Goal: Task Accomplishment & Management: Manage account settings

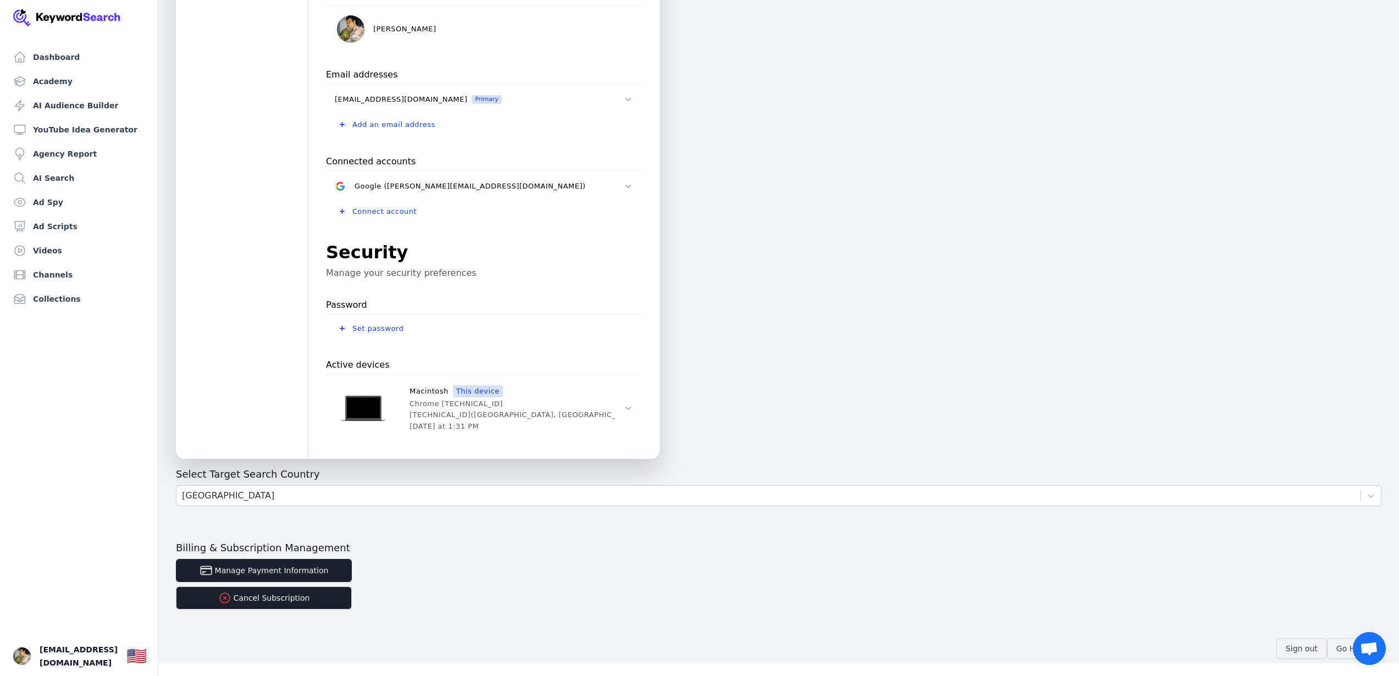
scroll to position [134, 0]
click at [300, 594] on button "Cancel Subscription" at bounding box center [264, 597] width 176 height 23
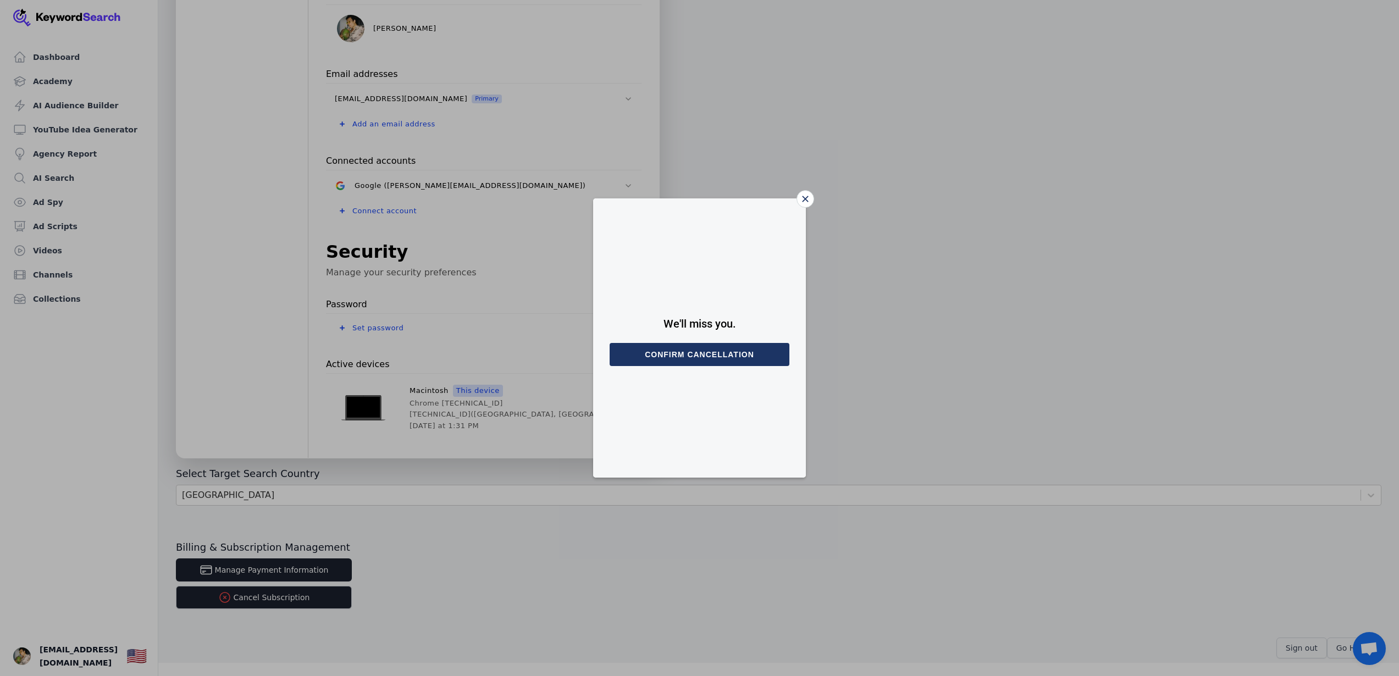
drag, startPoint x: 711, startPoint y: 358, endPoint x: 808, endPoint y: 220, distance: 169.2
click at [807, 223] on div "We'll miss you. Confirm cancellation" at bounding box center [699, 338] width 1399 height 676
click at [802, 202] on icon "Close" at bounding box center [805, 199] width 7 height 7
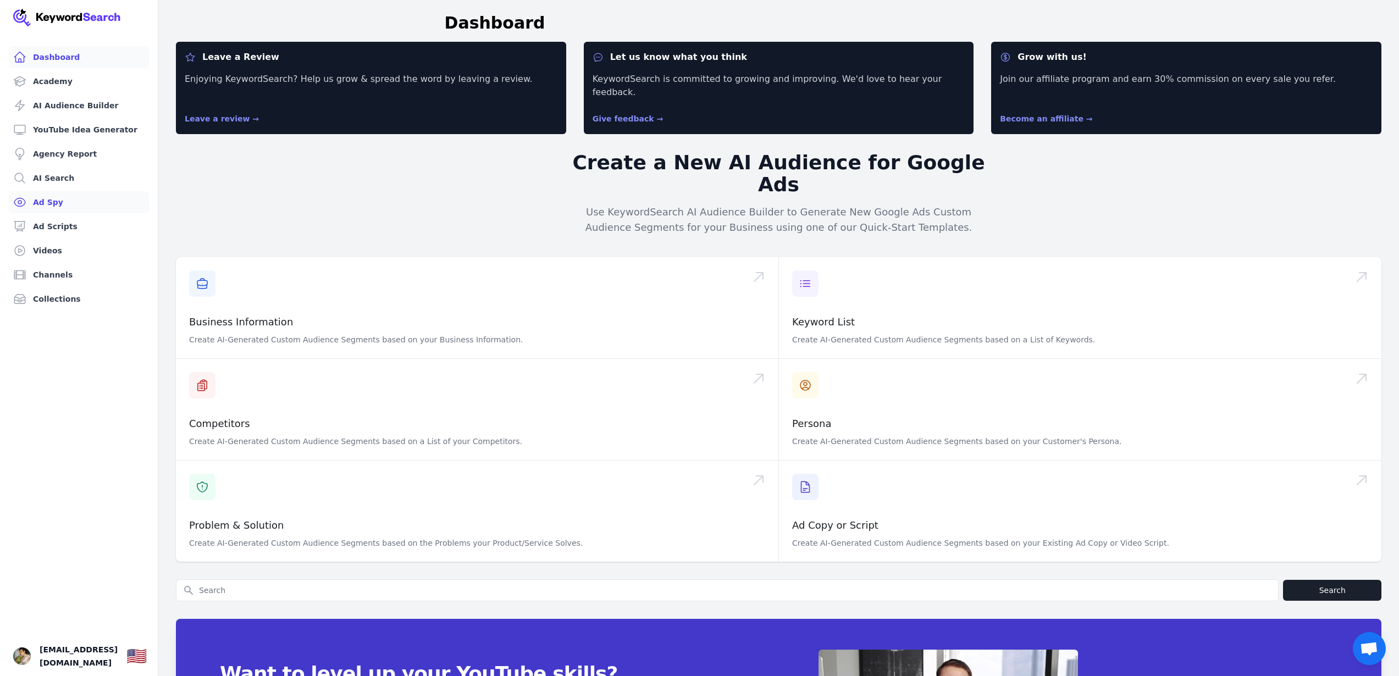
click at [73, 206] on link "Ad Spy" at bounding box center [79, 202] width 140 height 22
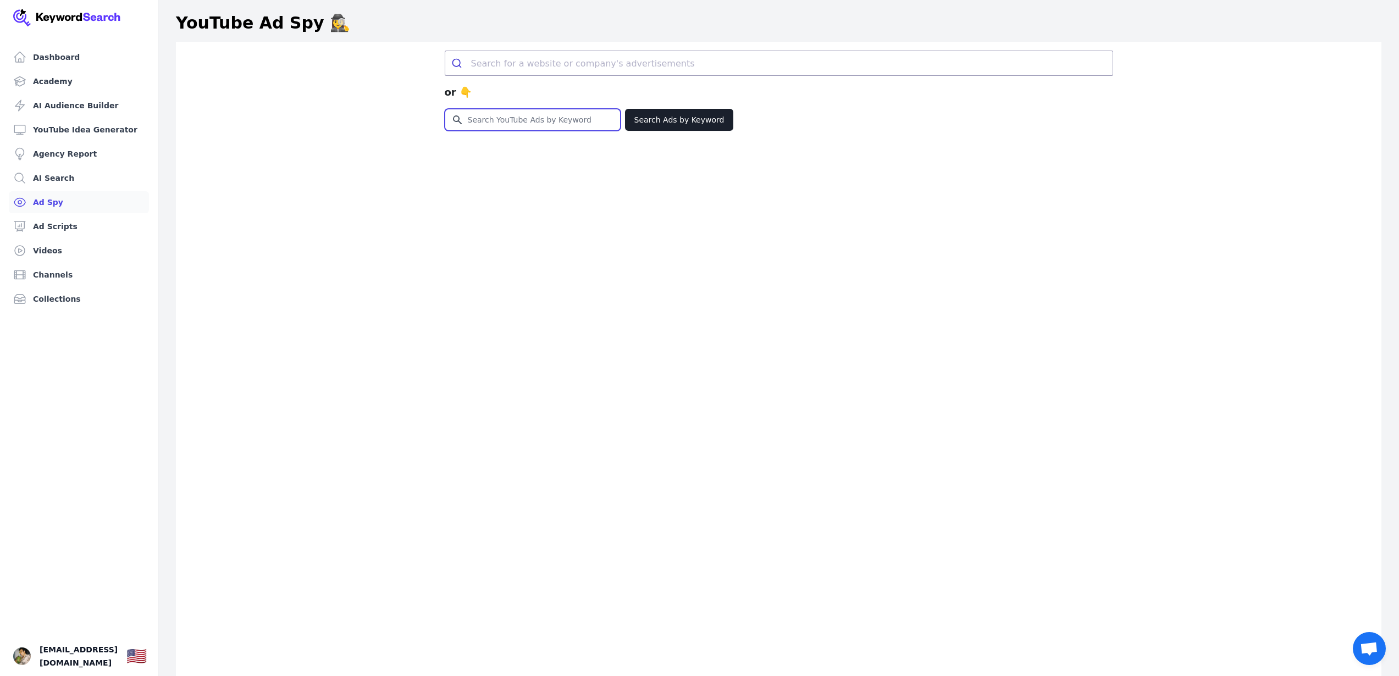
click at [537, 127] on input "Search for YouTube Keywords" at bounding box center [532, 119] width 175 height 21
click at [525, 66] on input "search" at bounding box center [791, 63] width 641 height 24
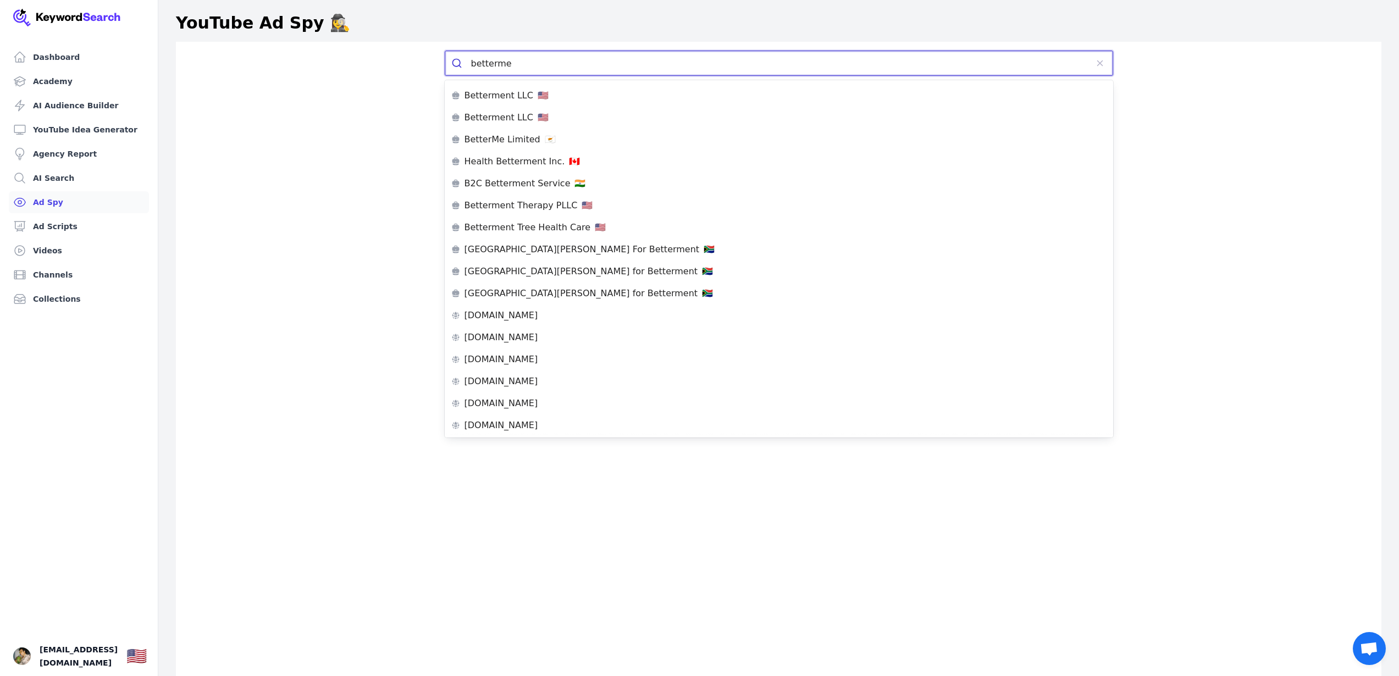
type input "betterme"
drag, startPoint x: 529, startPoint y: 67, endPoint x: 387, endPoint y: 55, distance: 141.8
click at [396, 56] on div "betterme or 👇 Search for YouTube Keywords Search Ads by Keyword" at bounding box center [778, 380] width 1205 height 676
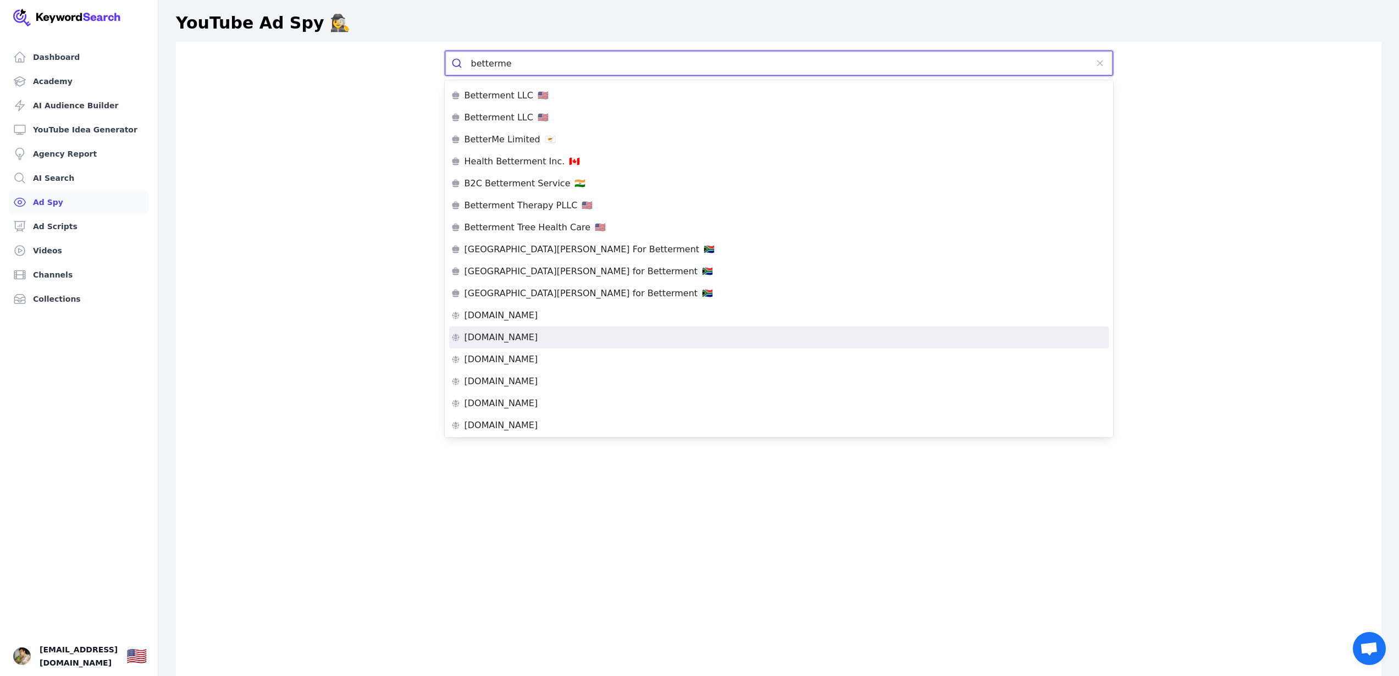
click at [578, 331] on li "betterme.world" at bounding box center [778, 337] width 659 height 22
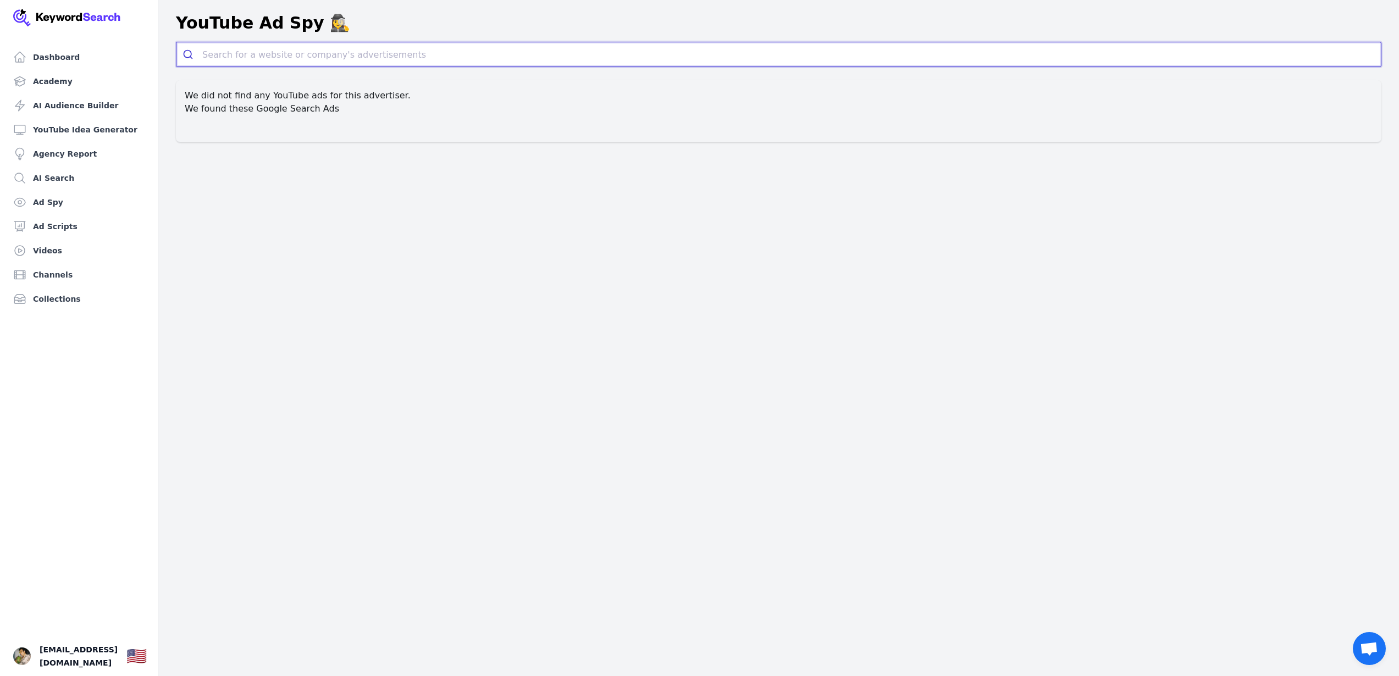
click at [362, 51] on input "search" at bounding box center [791, 54] width 1178 height 24
click at [297, 110] on h2 "We found these Google Search Ads" at bounding box center [779, 108] width 1188 height 13
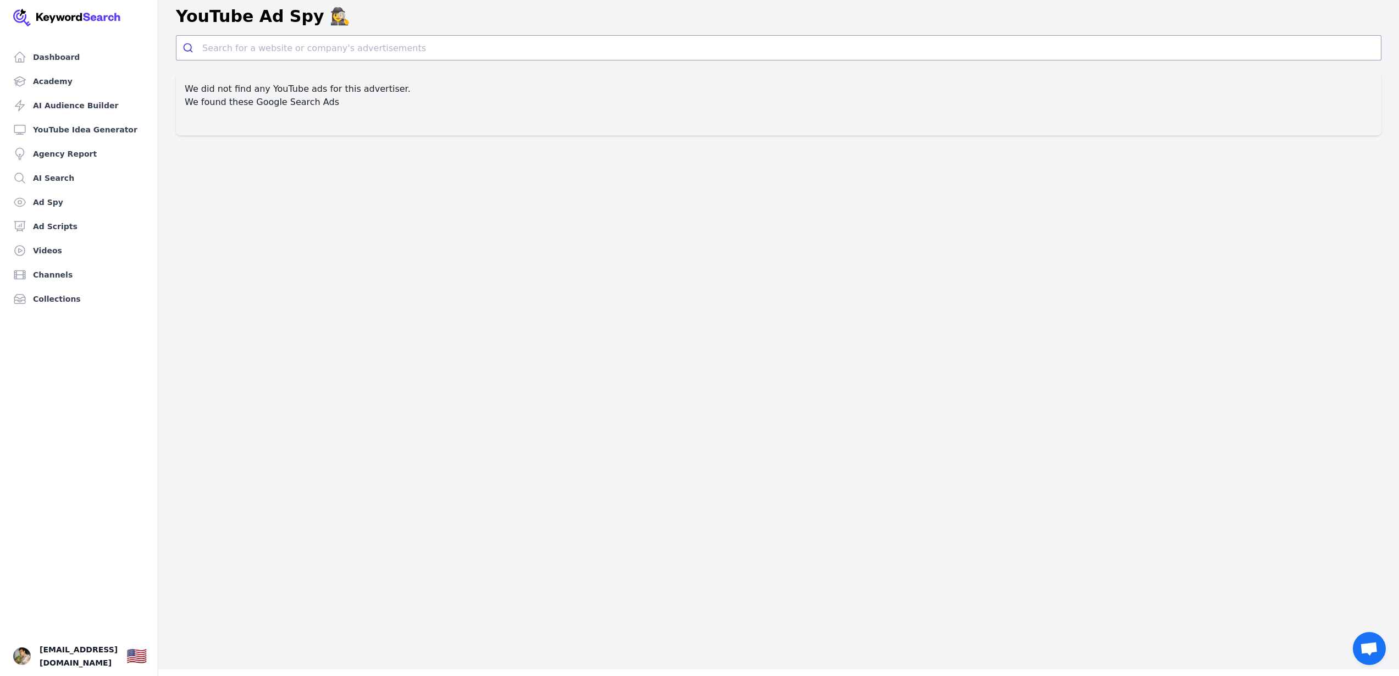
scroll to position [13, 0]
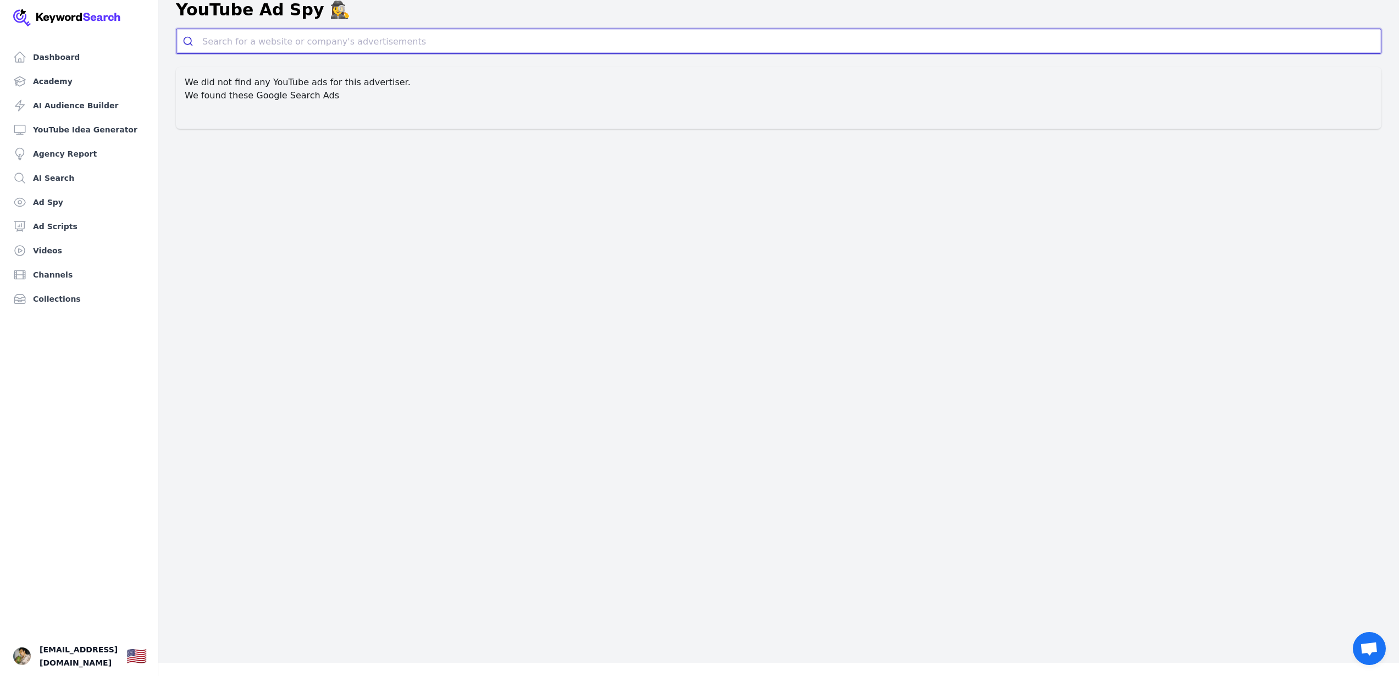
click at [283, 41] on input "search" at bounding box center [791, 41] width 1178 height 24
paste input "betterme"
type input "betterme"
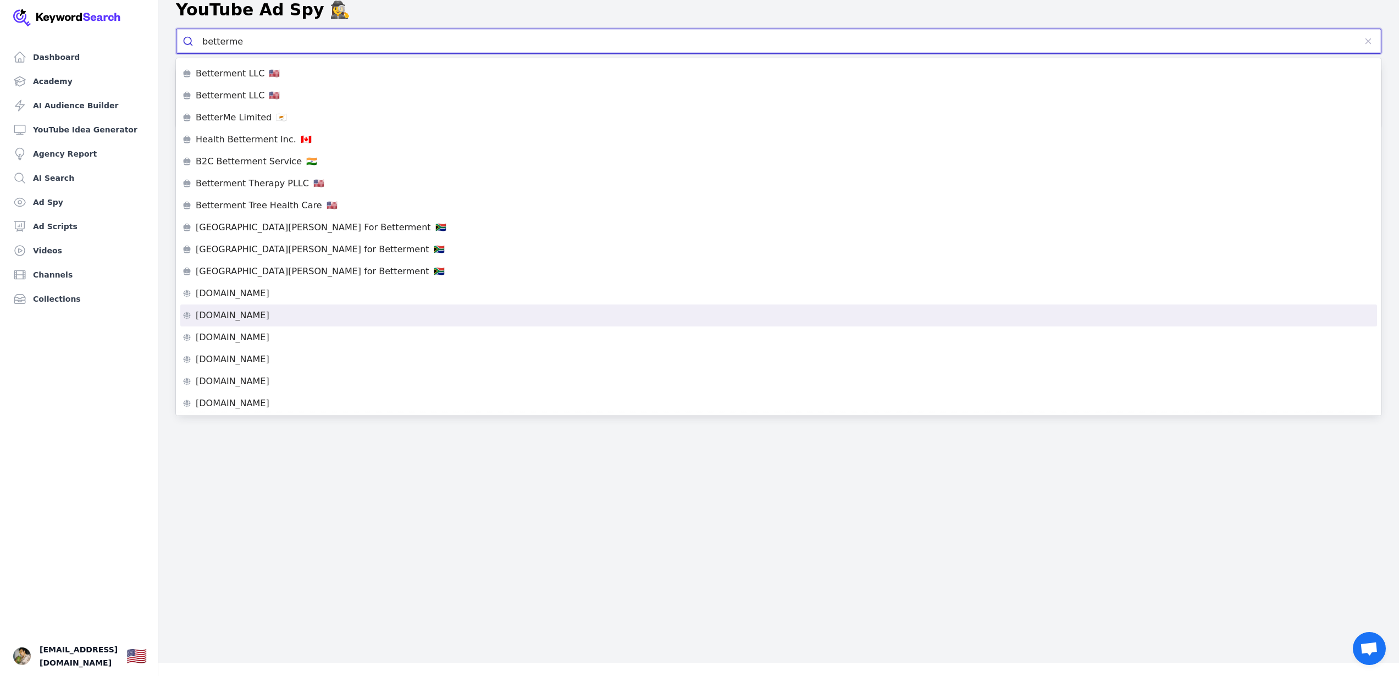
click at [314, 319] on div "betterme.world" at bounding box center [778, 315] width 1192 height 9
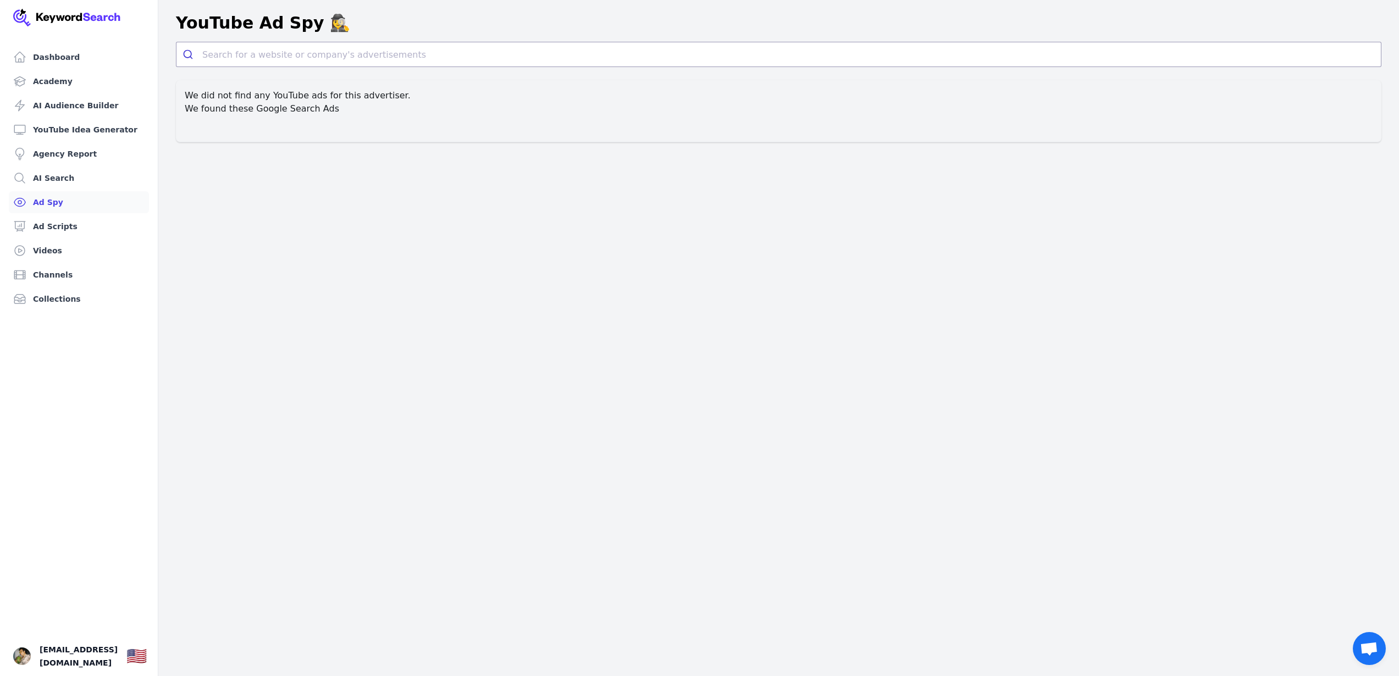
click at [99, 195] on link "Ad Spy" at bounding box center [79, 202] width 140 height 22
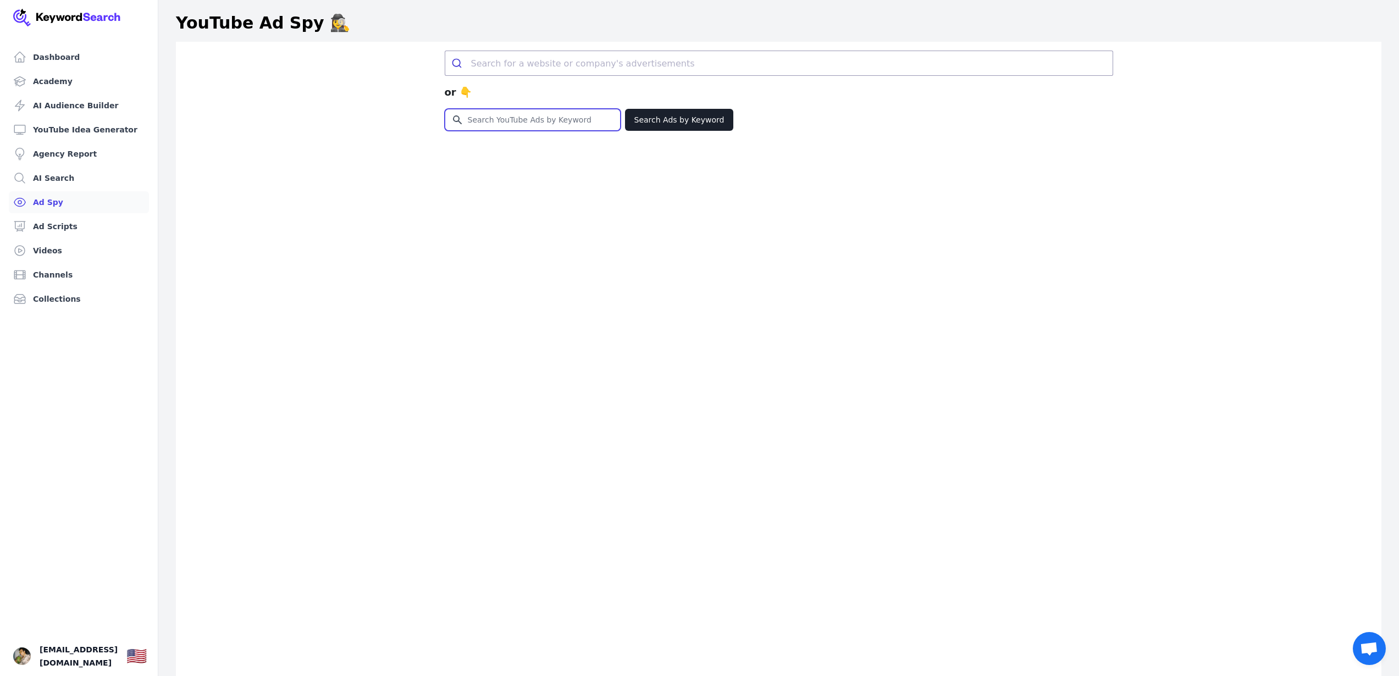
click at [557, 121] on input "Search for YouTube Keywords" at bounding box center [532, 119] width 175 height 21
paste input "betterme"
type input "betterme"
click at [664, 126] on button "Search Ads by Keyword" at bounding box center [679, 120] width 109 height 22
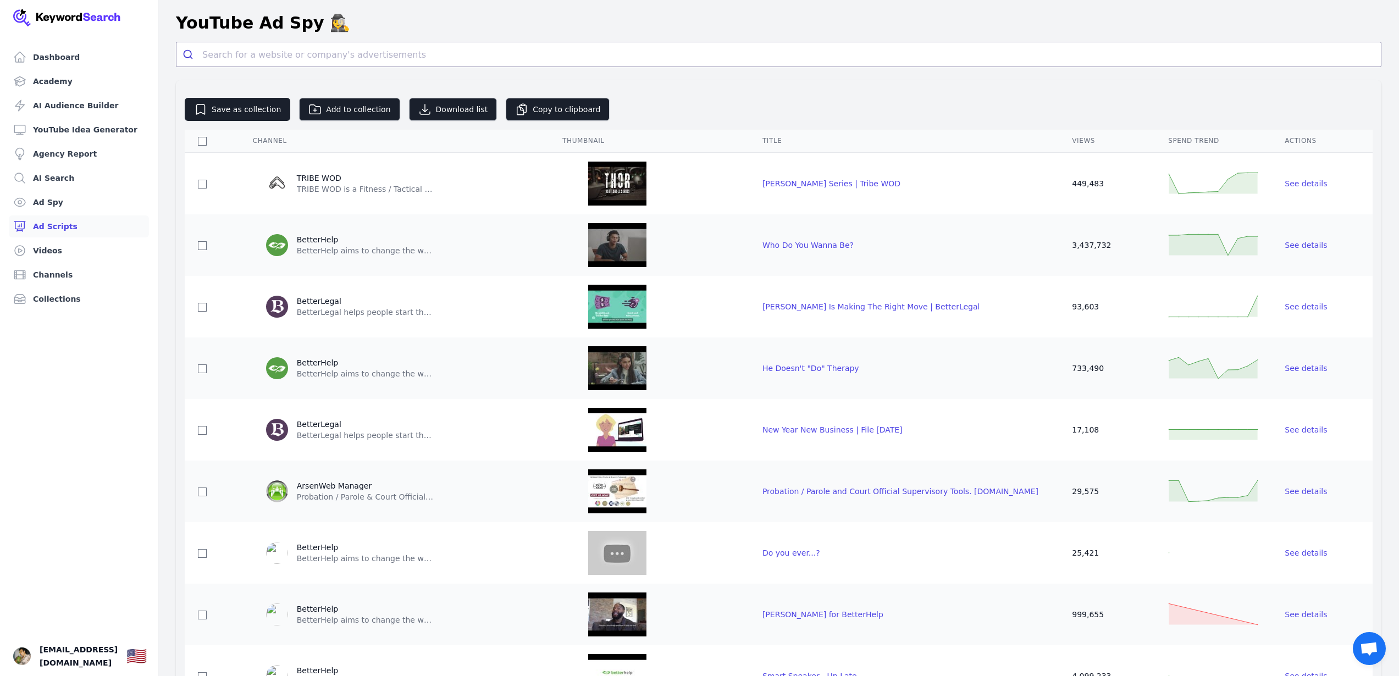
click at [65, 219] on link "Ad Scripts" at bounding box center [79, 226] width 140 height 22
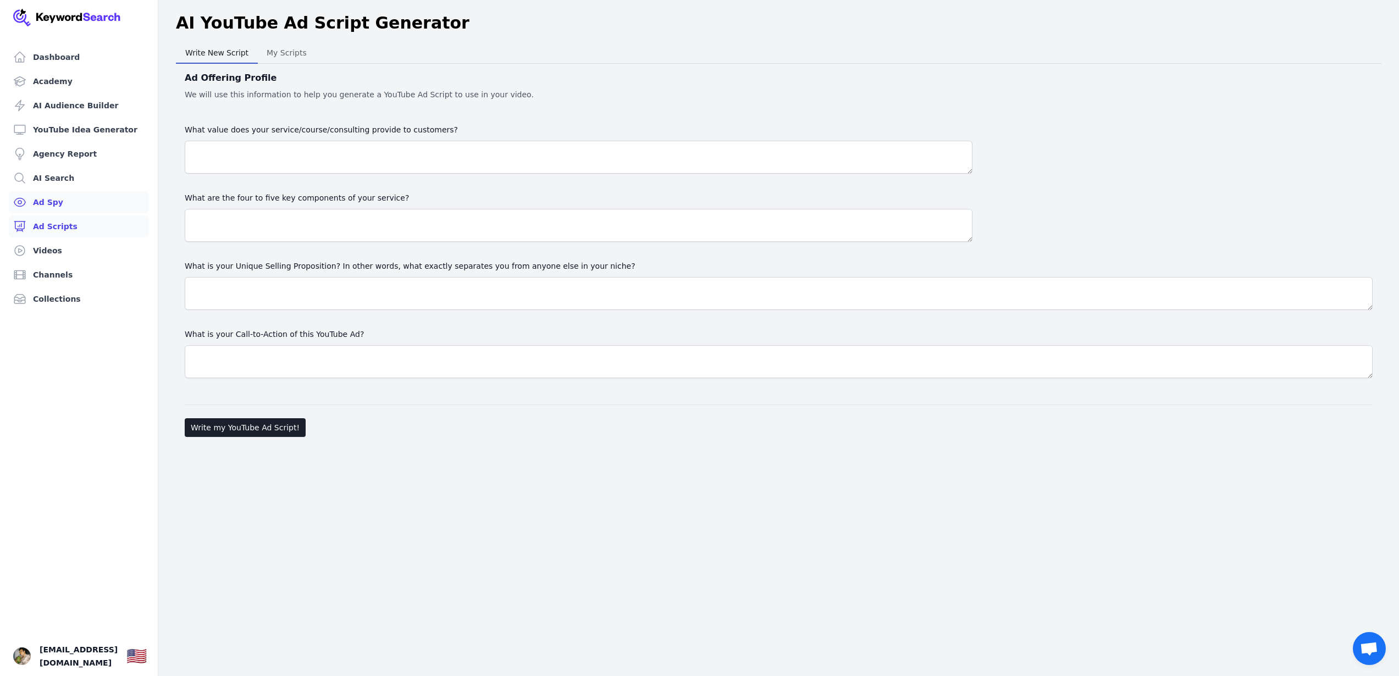
click at [82, 203] on link "Ad Spy" at bounding box center [79, 202] width 140 height 22
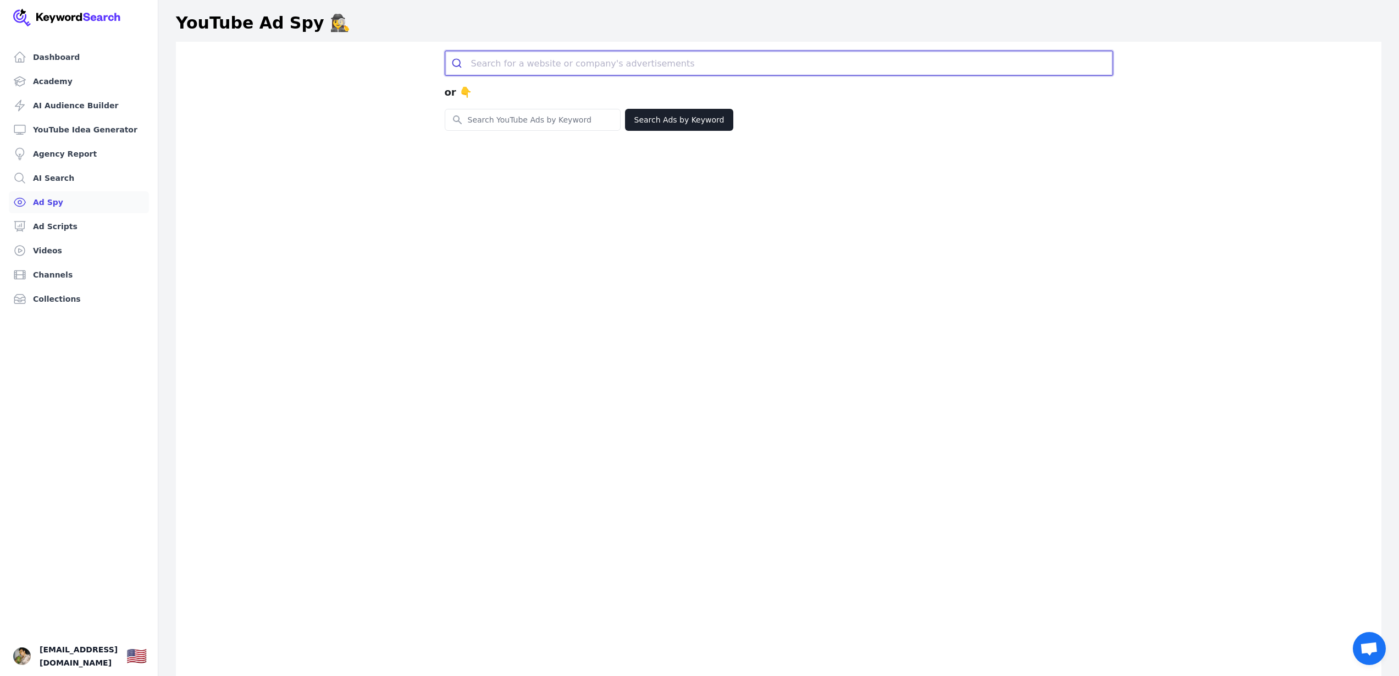
click at [594, 66] on input "search" at bounding box center [791, 63] width 641 height 24
paste input "betterme"
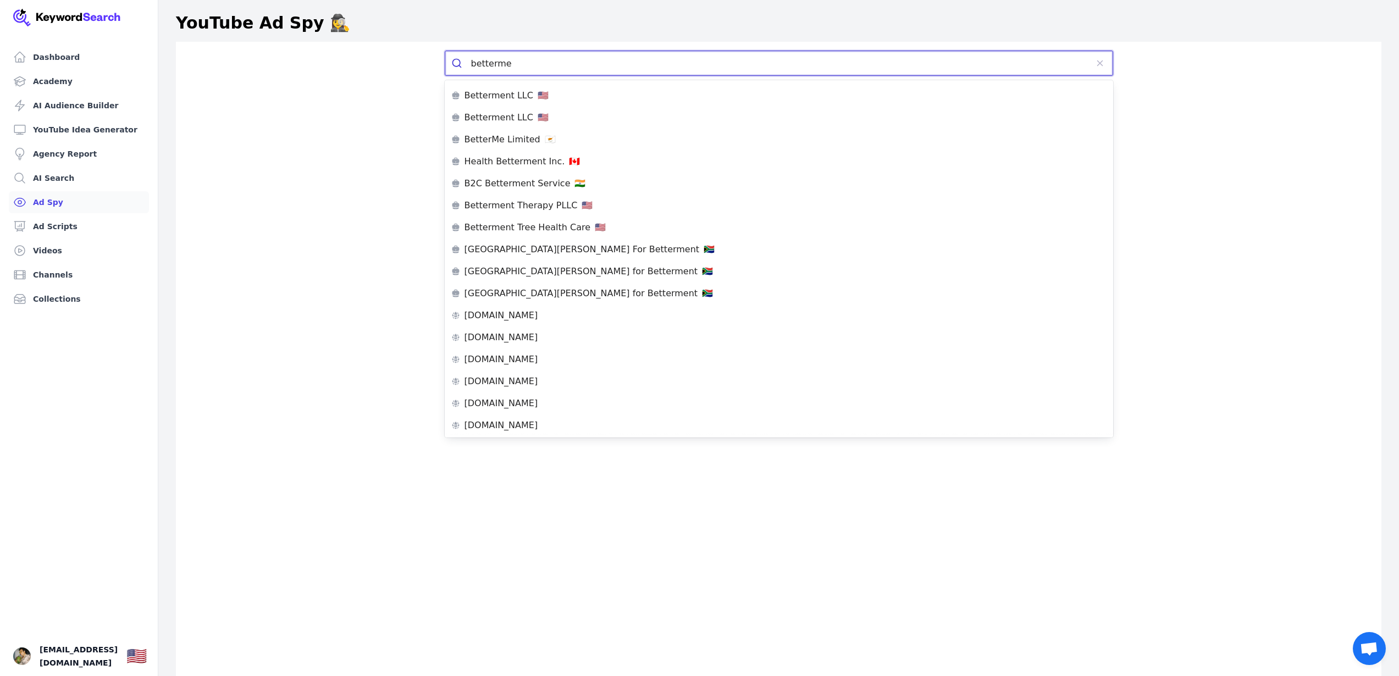
drag, startPoint x: 550, startPoint y: 64, endPoint x: 343, endPoint y: 51, distance: 206.5
click at [365, 51] on div "betterme or 👇 Search for YouTube Keywords Search Ads by Keyword" at bounding box center [778, 380] width 1205 height 676
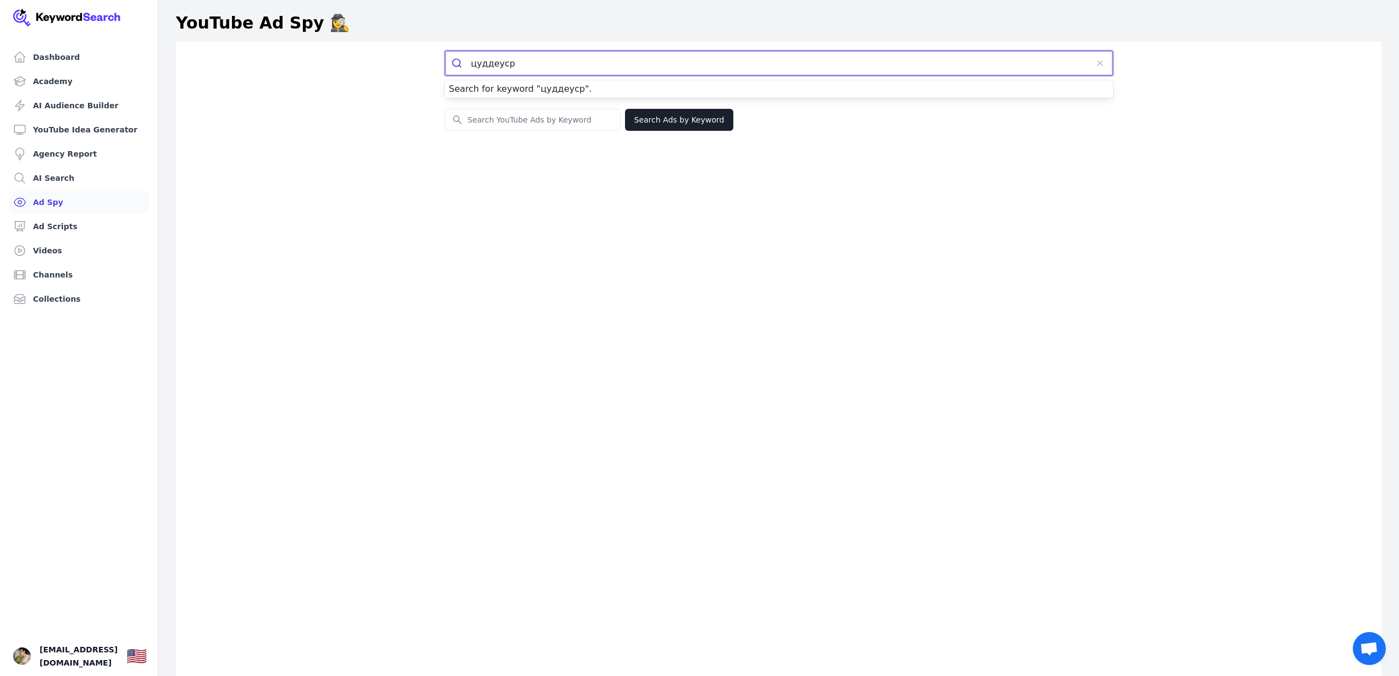
click at [500, 60] on input "цуддеуср" at bounding box center [779, 63] width 616 height 24
type input "welltech"
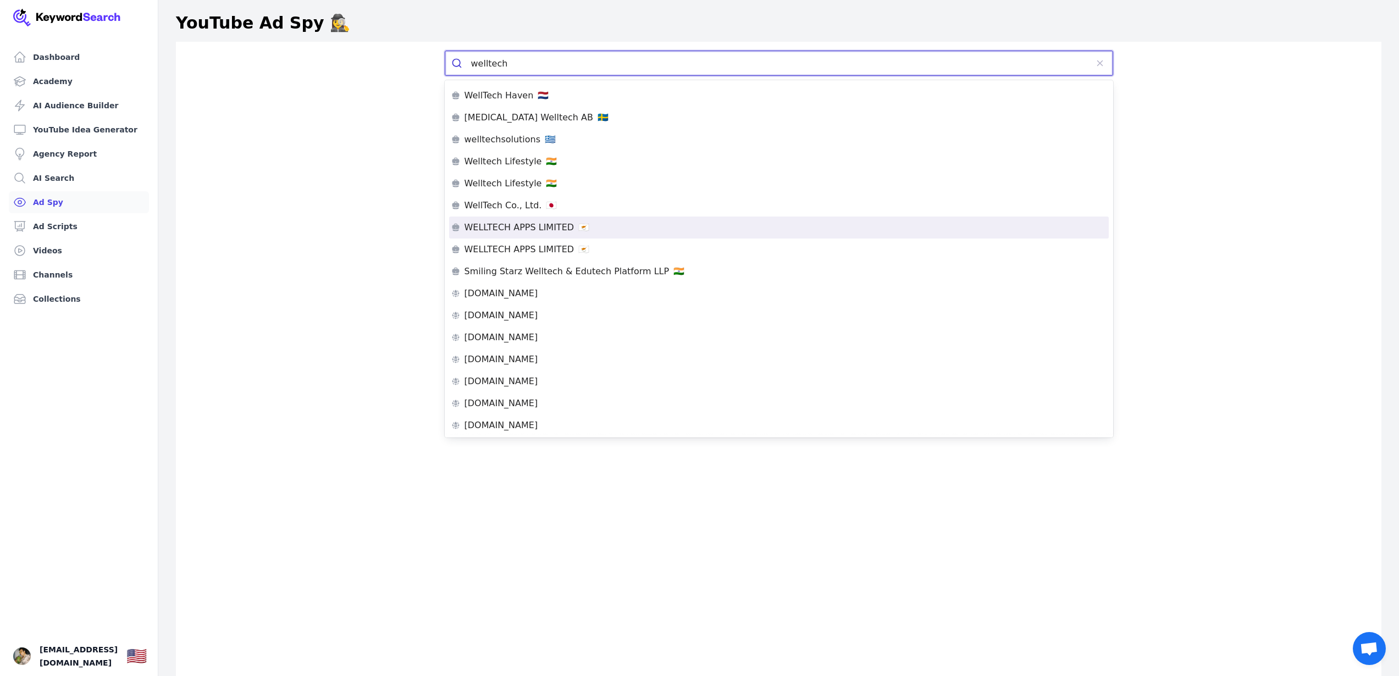
click at [630, 234] on li "WELLTECH APPS LIMITED 🇨🇾" at bounding box center [778, 228] width 659 height 22
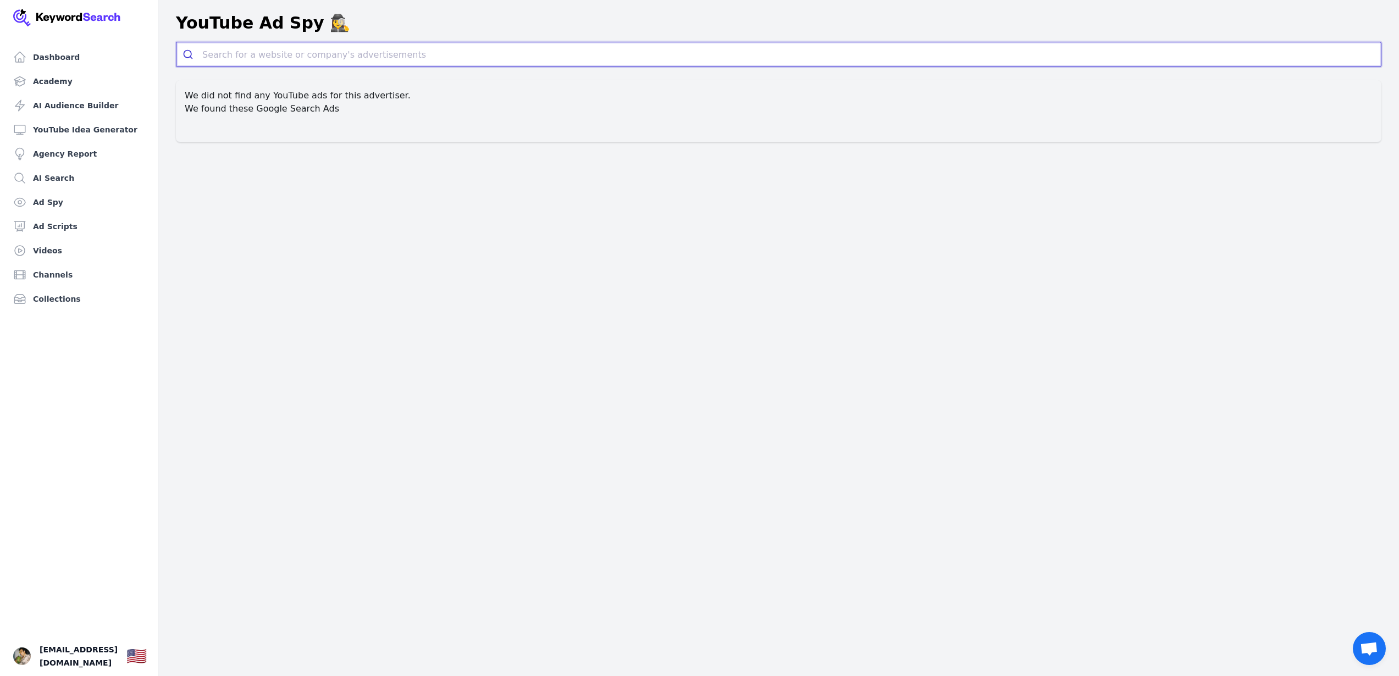
click at [442, 60] on input "search" at bounding box center [791, 54] width 1178 height 24
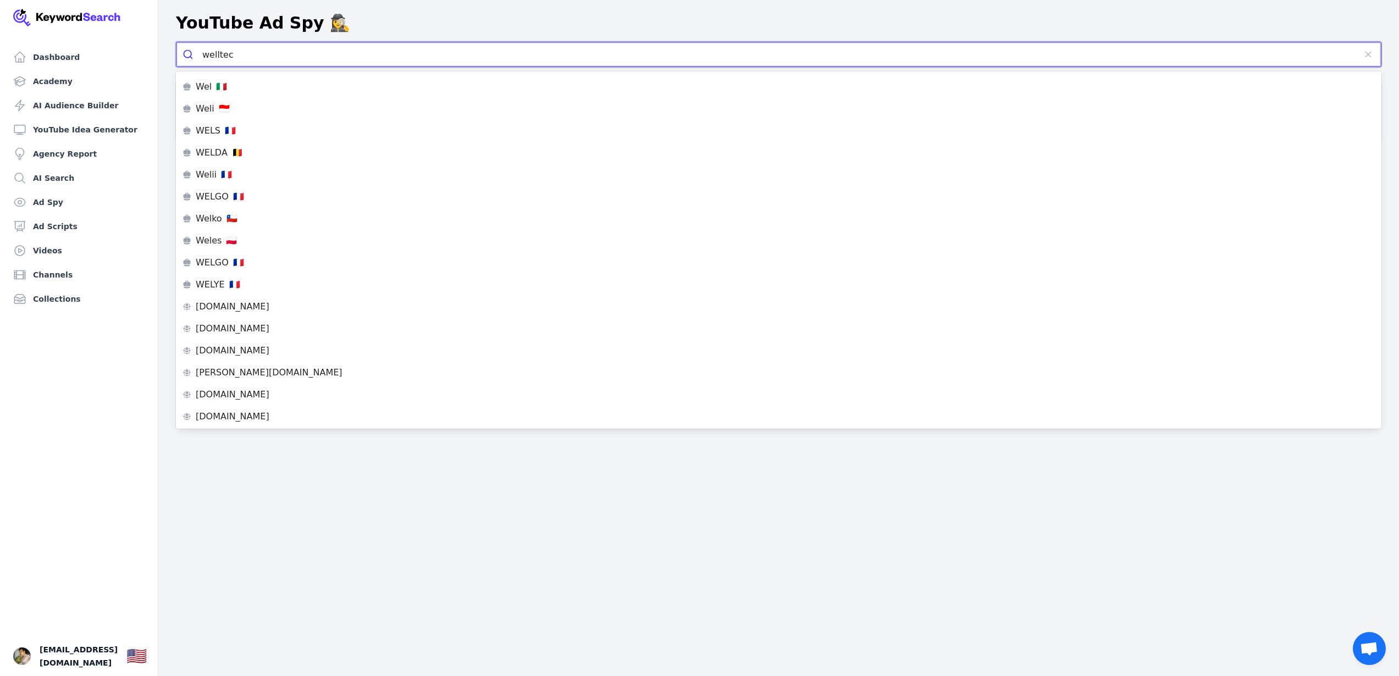
type input "welltech"
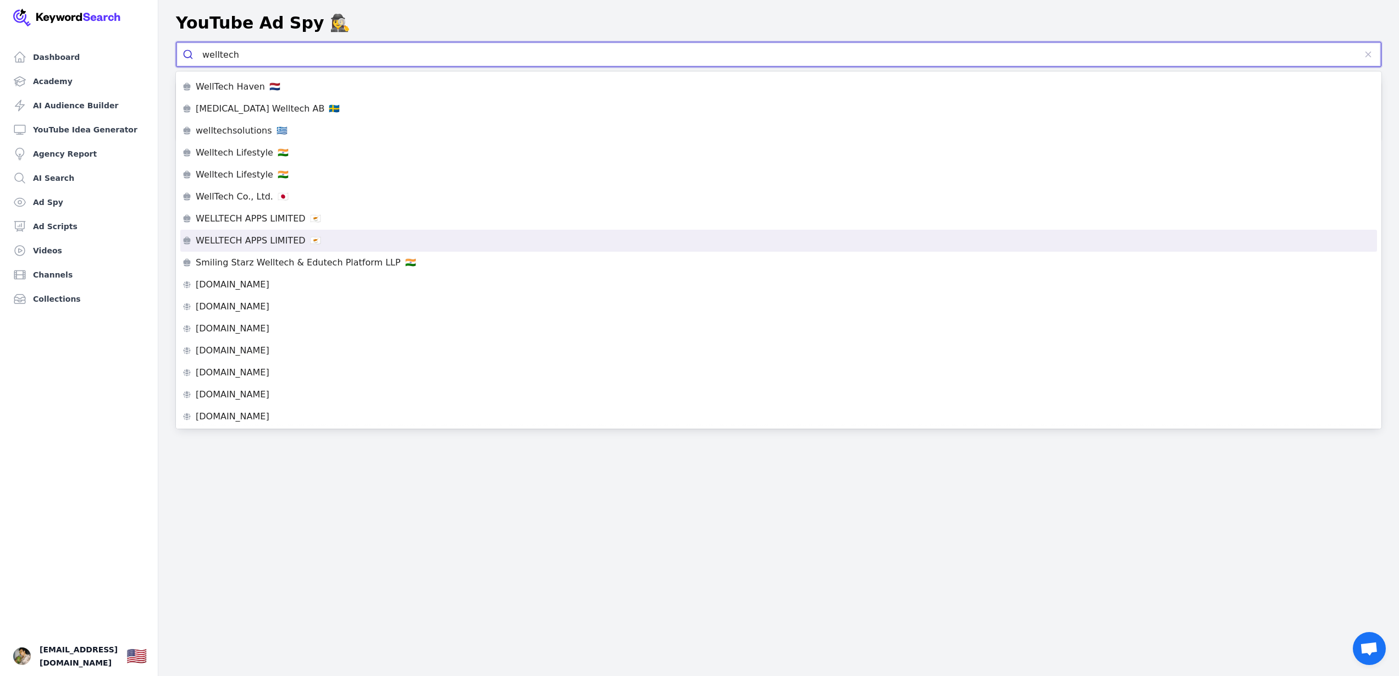
click at [464, 234] on li "WELLTECH APPS LIMITED 🇨🇾" at bounding box center [778, 241] width 1196 height 22
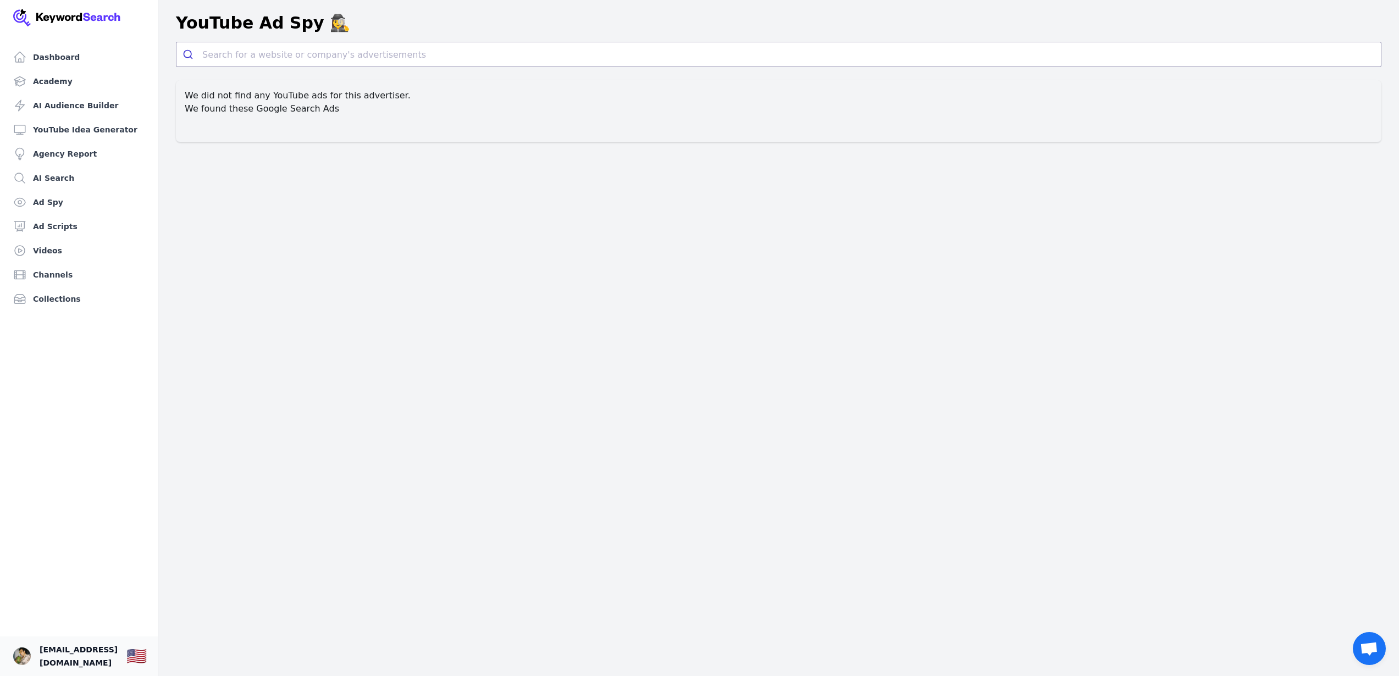
click at [102, 642] on link "Your profile mikita.kostachka@ext.simple.life Show country selector 🇺🇸" at bounding box center [79, 656] width 158 height 40
click at [16, 653] on img "Open user button" at bounding box center [22, 656] width 18 height 18
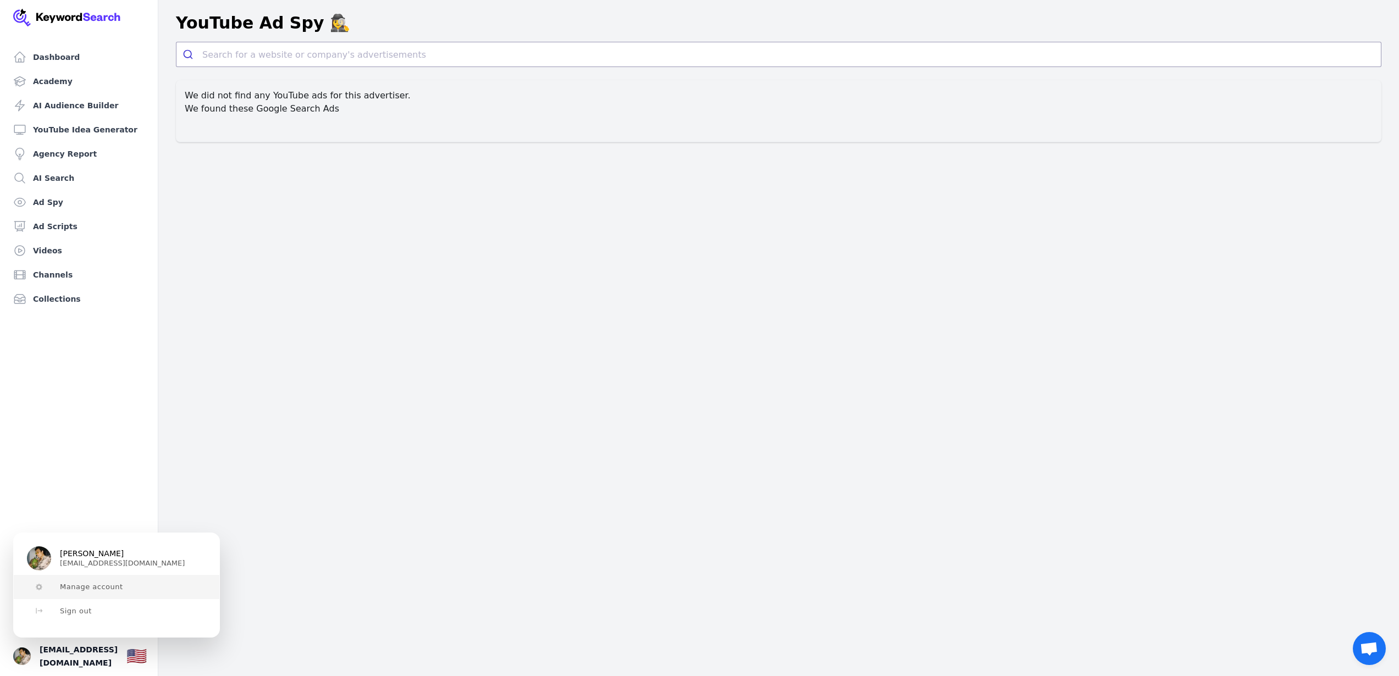
click at [155, 595] on button "Manage account" at bounding box center [117, 587] width 206 height 24
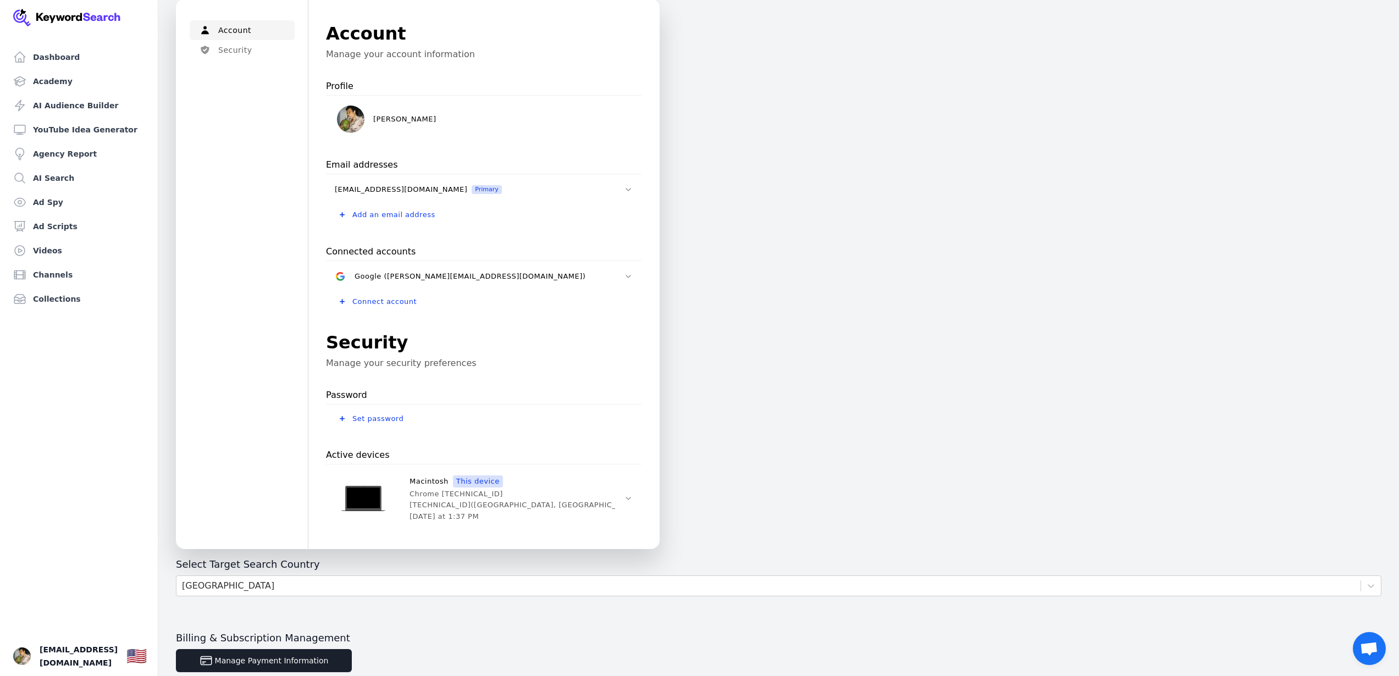
scroll to position [134, 0]
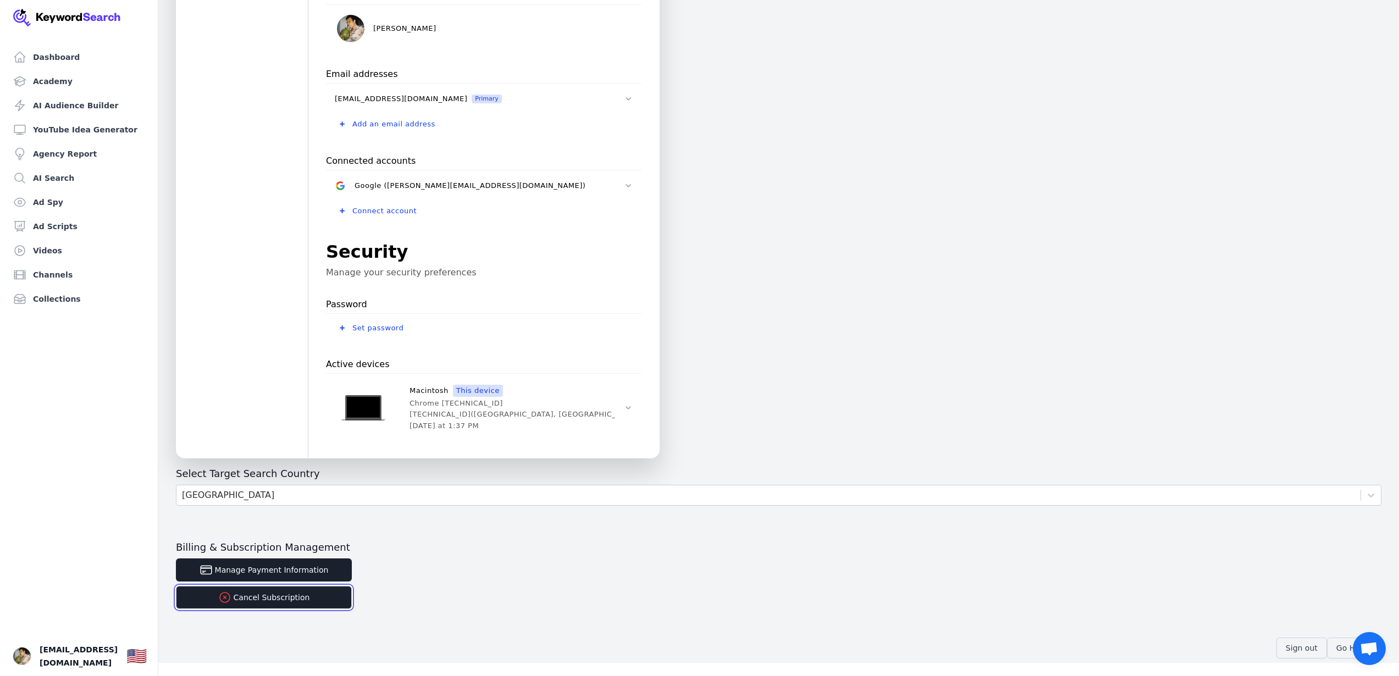
click at [245, 597] on button "Cancel Subscription" at bounding box center [264, 597] width 176 height 23
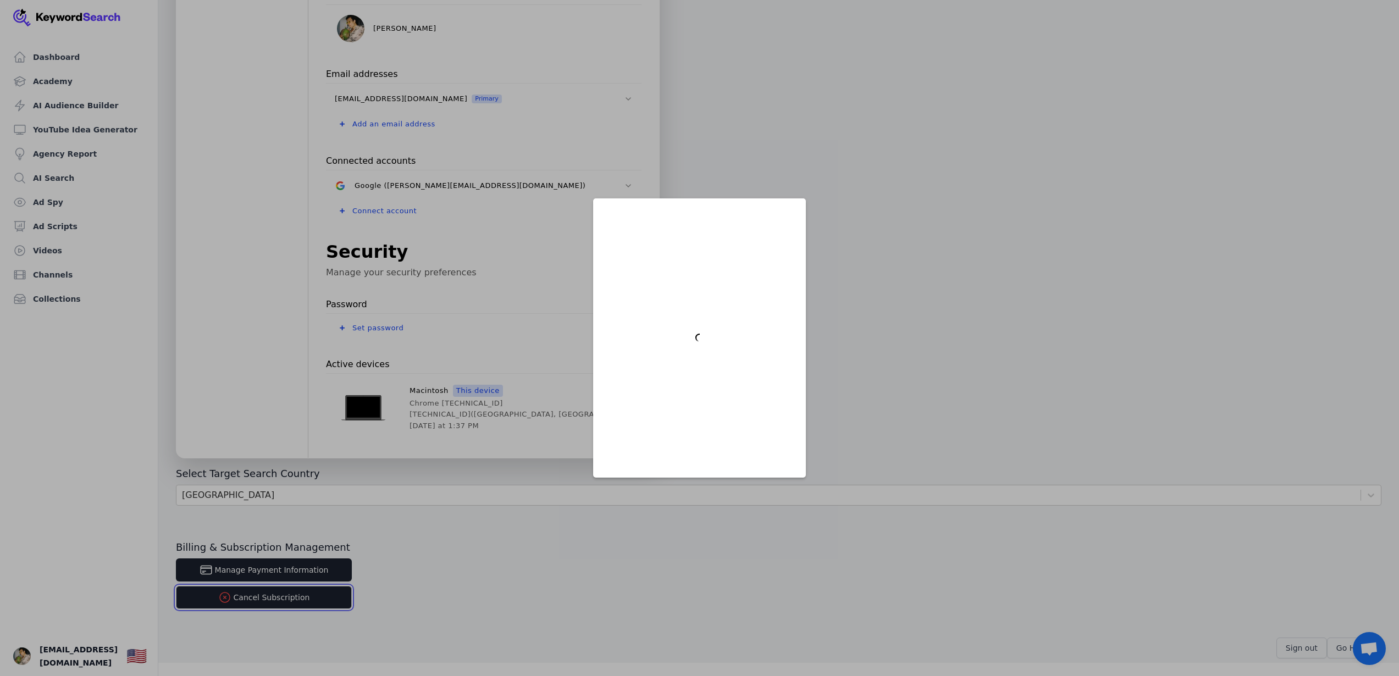
scroll to position [0, 0]
